Goal: Task Accomplishment & Management: Manage account settings

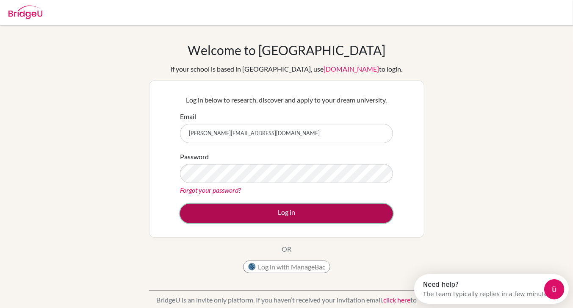
click at [204, 208] on button "Log in" at bounding box center [286, 213] width 213 height 19
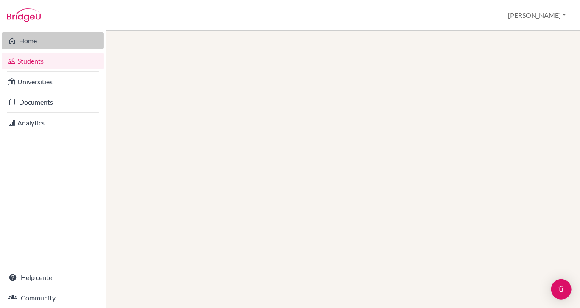
click at [28, 38] on link "Home" at bounding box center [53, 40] width 102 height 17
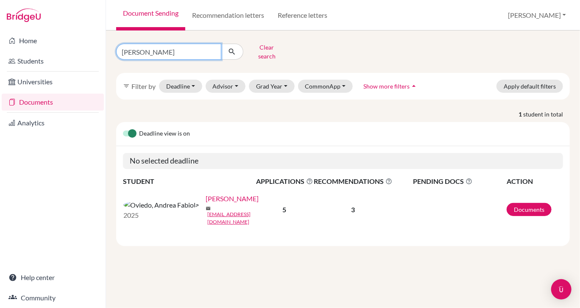
click at [162, 50] on input "[PERSON_NAME]" at bounding box center [168, 52] width 105 height 16
type input "s"
type input "zayma"
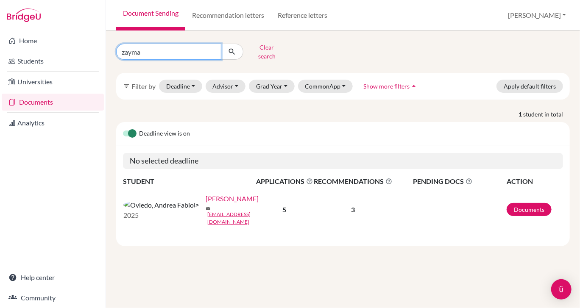
click button "submit" at bounding box center [232, 52] width 22 height 16
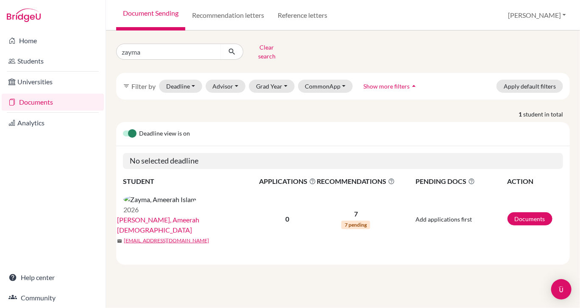
click at [355, 209] on p "7" at bounding box center [355, 214] width 78 height 10
click at [359, 176] on span "RECOMMENDATIONS This column indicated the total number of recommendations for a…" at bounding box center [355, 181] width 78 height 10
click at [520, 212] on link "Documents" at bounding box center [529, 218] width 45 height 13
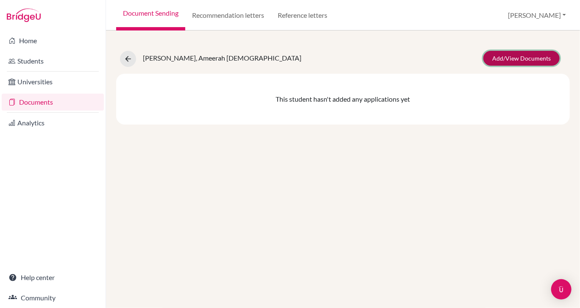
click at [497, 55] on link "Add/View Documents" at bounding box center [521, 58] width 76 height 15
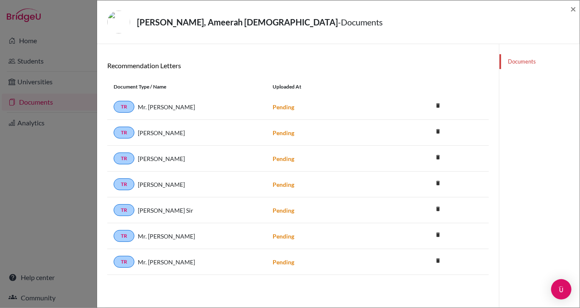
scroll to position [44, 0]
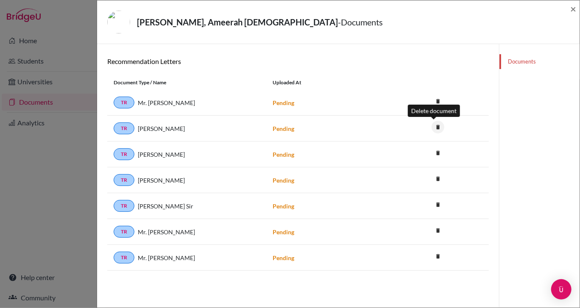
click at [433, 123] on icon "delete" at bounding box center [437, 127] width 13 height 13
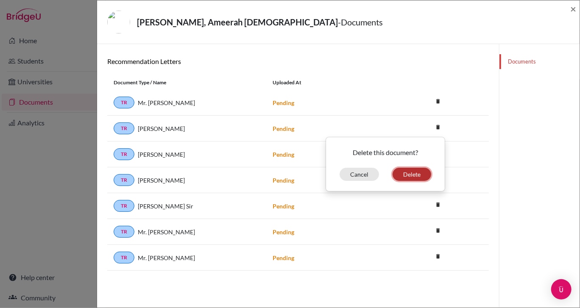
click at [407, 175] on button "Delete" at bounding box center [411, 174] width 39 height 13
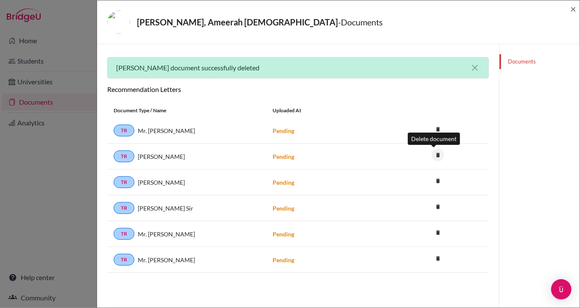
click at [433, 152] on icon "delete" at bounding box center [437, 155] width 13 height 13
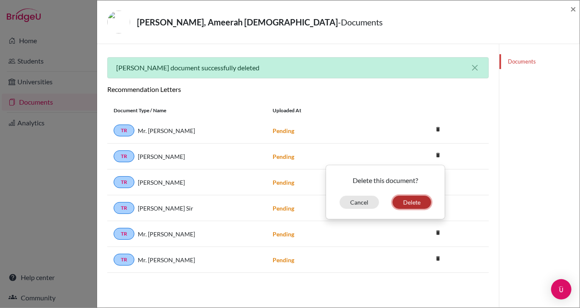
click at [408, 201] on button "Delete" at bounding box center [411, 202] width 39 height 13
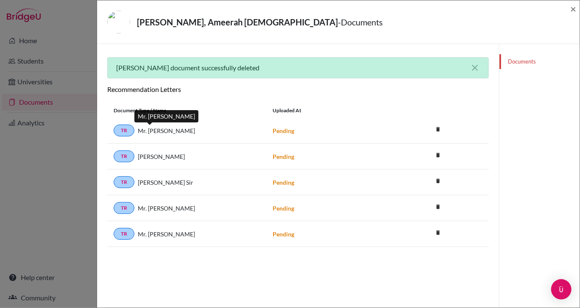
click at [152, 131] on span "Mr. Chris" at bounding box center [166, 130] width 57 height 9
click at [141, 127] on span "Mr. Chris" at bounding box center [166, 130] width 57 height 9
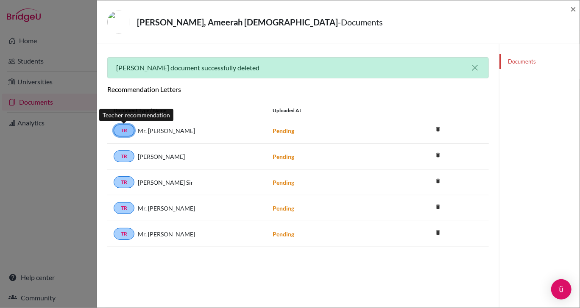
click at [121, 133] on link "TR" at bounding box center [124, 131] width 21 height 12
click at [136, 126] on div "Mr. Chris" at bounding box center [196, 130] width 125 height 9
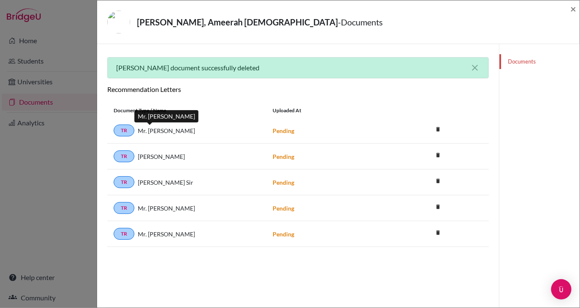
click at [149, 131] on span "Mr. Chris" at bounding box center [166, 130] width 57 height 9
click at [433, 201] on icon "delete" at bounding box center [437, 206] width 13 height 13
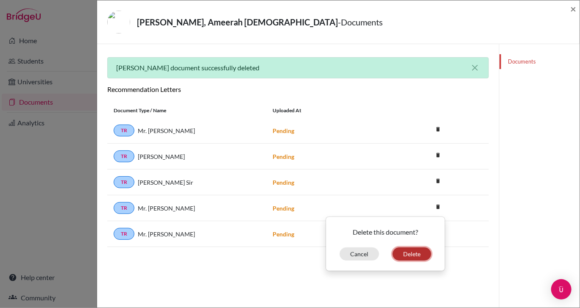
click at [410, 251] on button "Delete" at bounding box center [411, 253] width 39 height 13
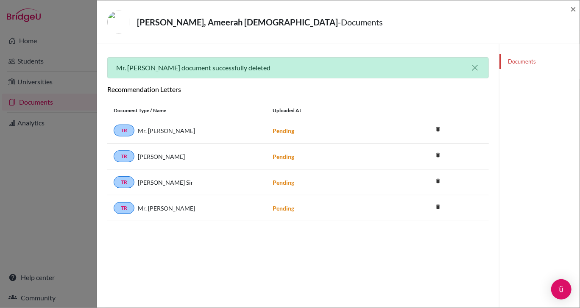
scroll to position [0, 0]
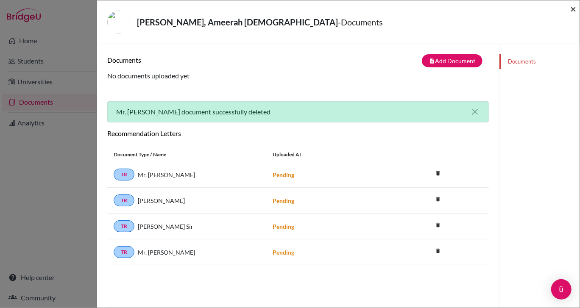
click at [572, 10] on span "×" at bounding box center [573, 9] width 6 height 12
